Goal: Information Seeking & Learning: Learn about a topic

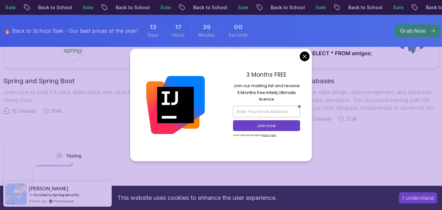
scroll to position [197, 0]
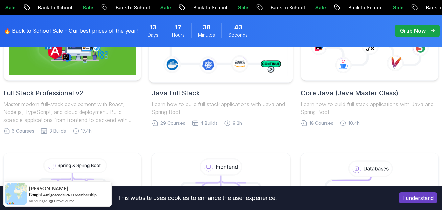
scroll to position [230, 0]
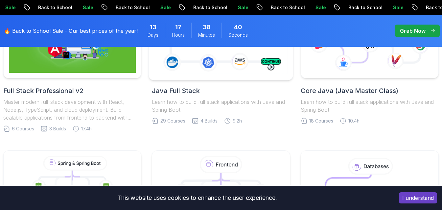
click at [224, 72] on icon at bounding box center [221, 38] width 136 height 76
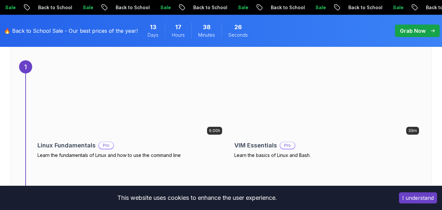
scroll to position [427, 0]
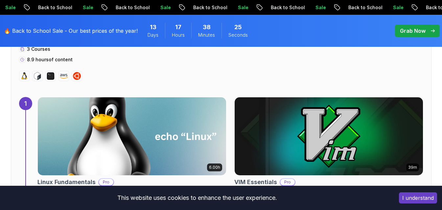
click at [197, 132] on img at bounding box center [132, 137] width 198 height 82
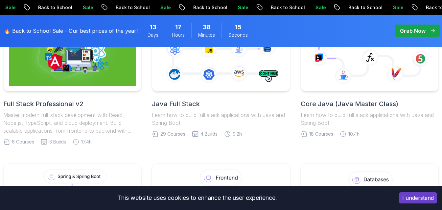
scroll to position [230, 0]
